Goal: Information Seeking & Learning: Learn about a topic

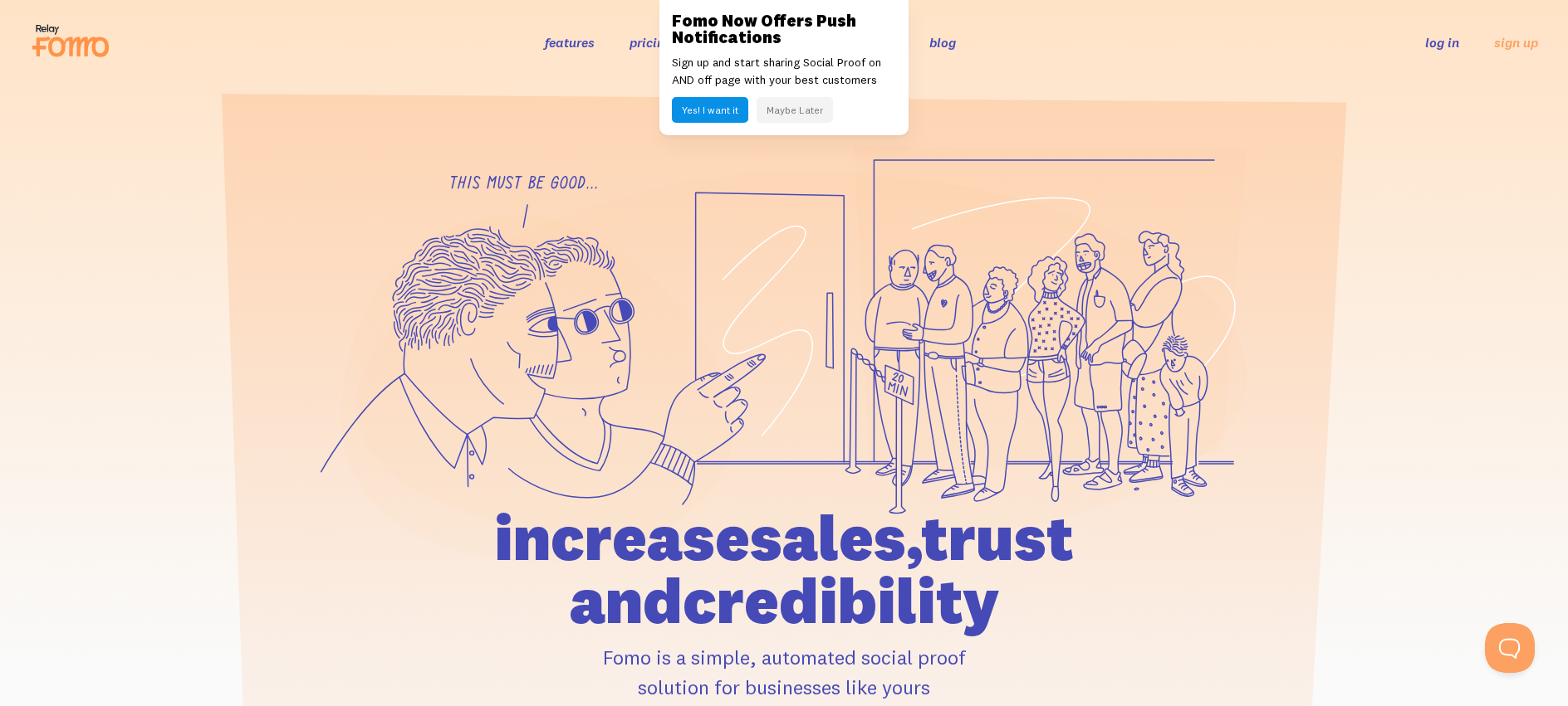
click at [795, 105] on button "Maybe Later" at bounding box center [794, 110] width 76 height 26
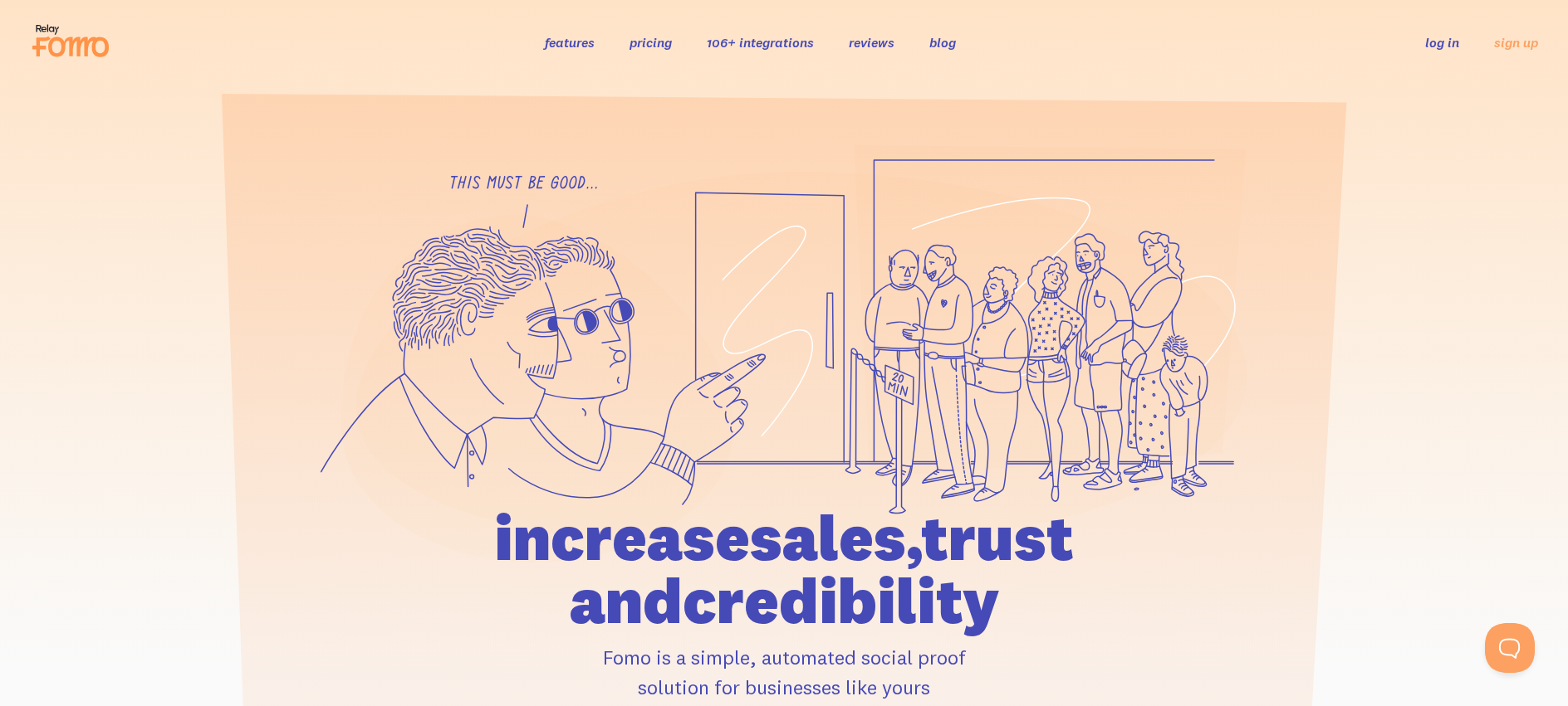
click at [655, 40] on link "pricing" at bounding box center [650, 43] width 42 height 17
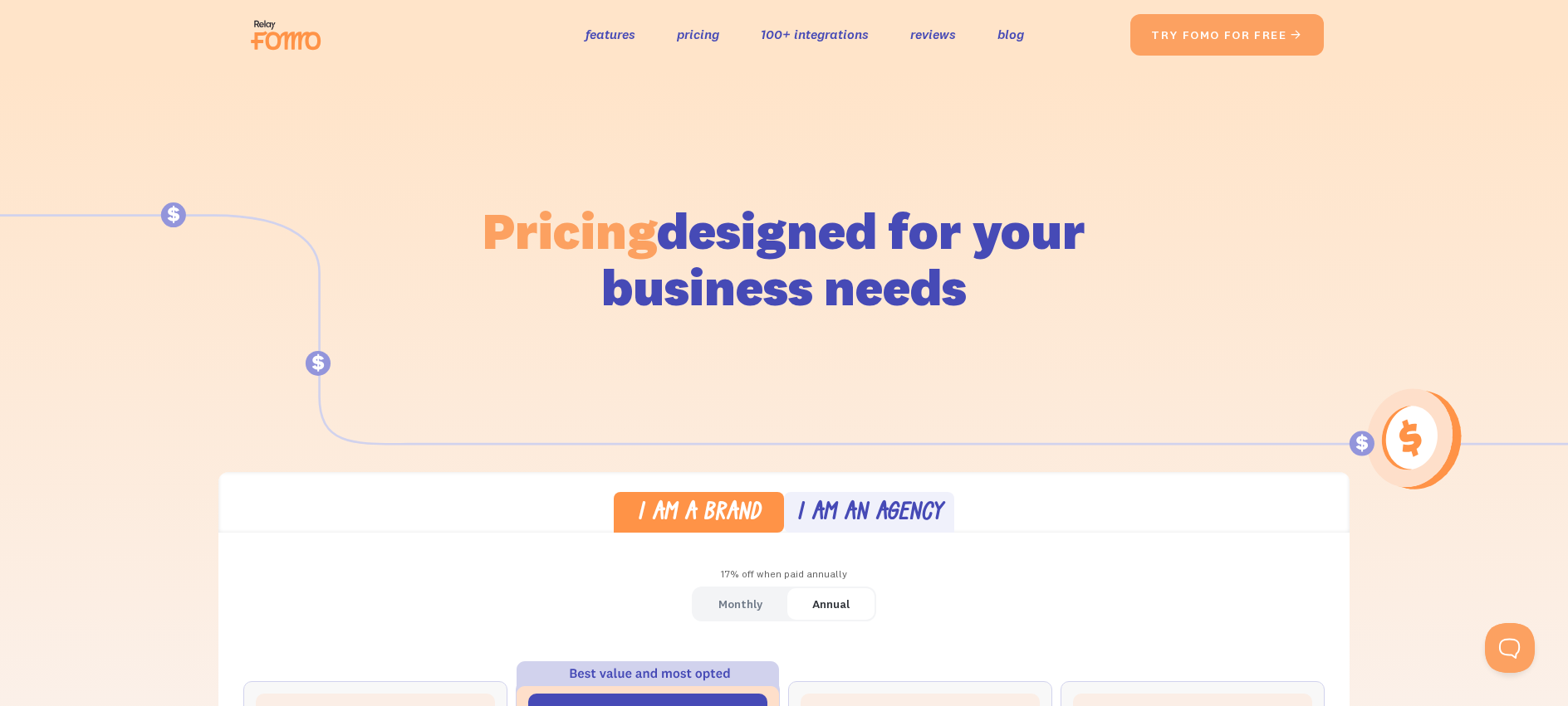
click at [287, 31] on img at bounding box center [291, 34] width 93 height 53
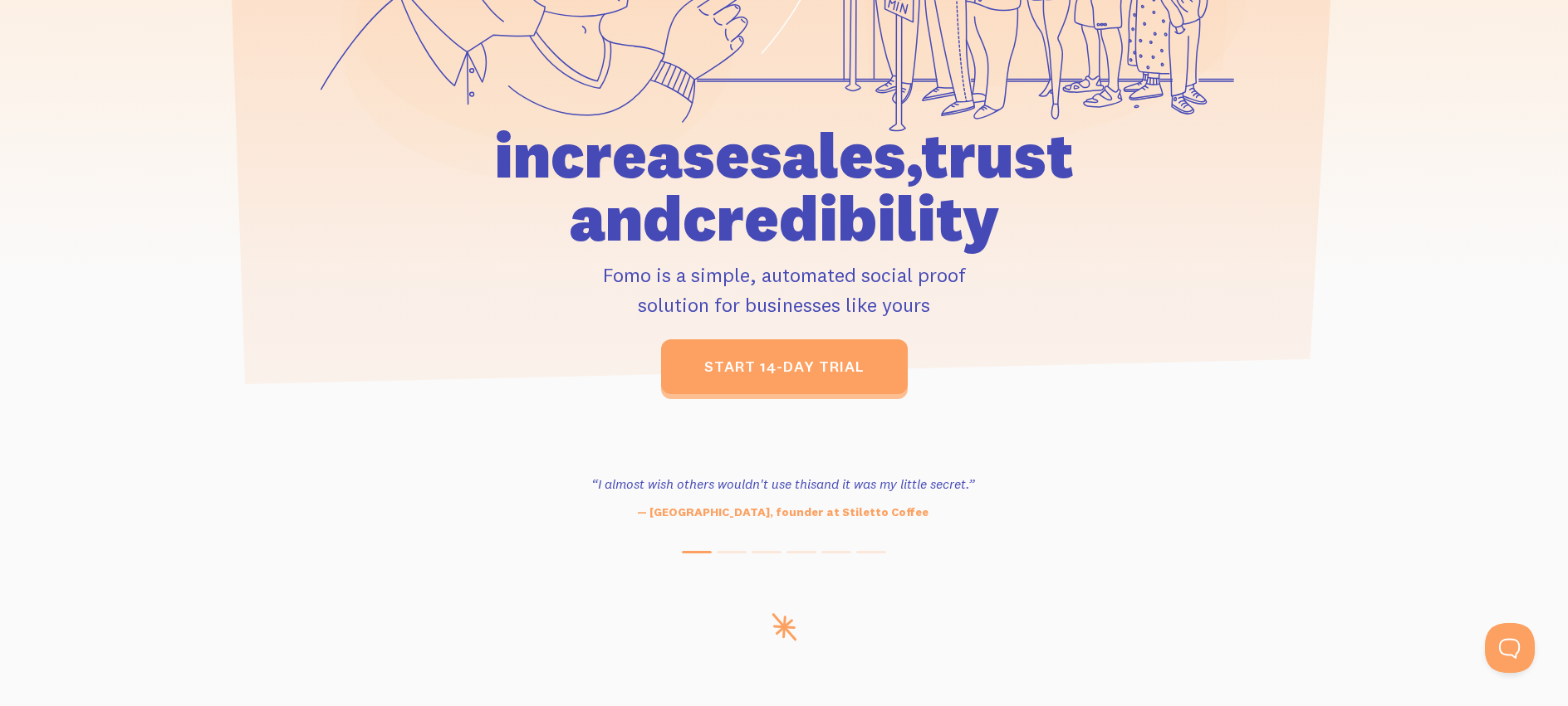
scroll to position [479, 0]
